Goal: Ask a question

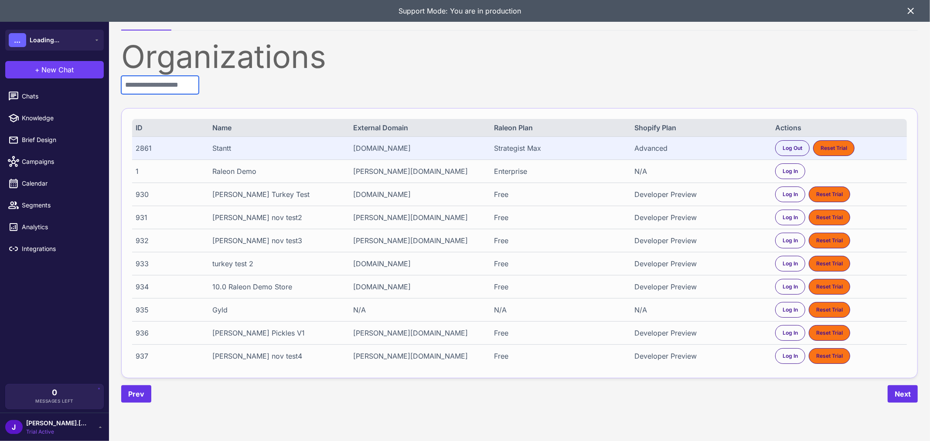
click at [170, 86] on input "text" at bounding box center [160, 85] width 78 height 18
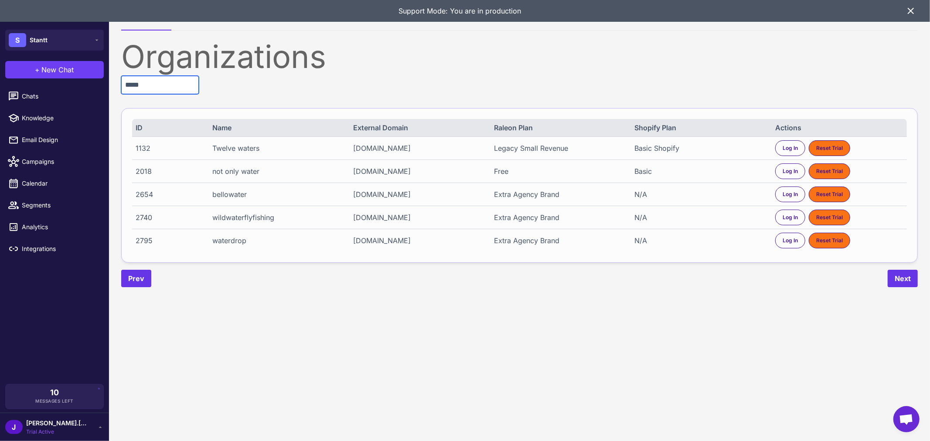
type input "*****"
click at [136, 240] on div "2795" at bounding box center [168, 240] width 64 height 10
copy div "2795"
